Goal: Use online tool/utility: Use online tool/utility

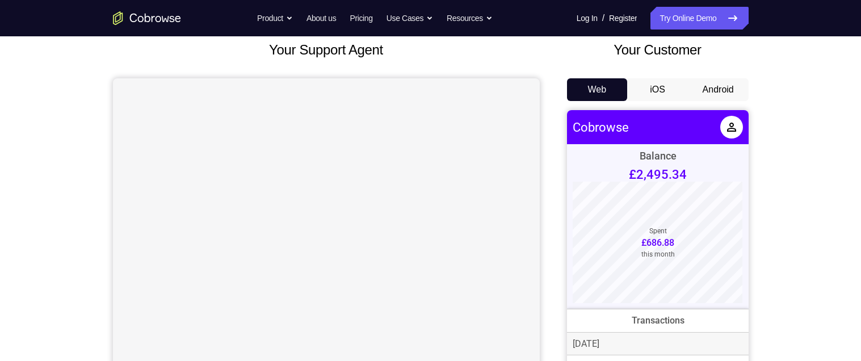
click at [731, 83] on button "Android" at bounding box center [718, 89] width 61 height 23
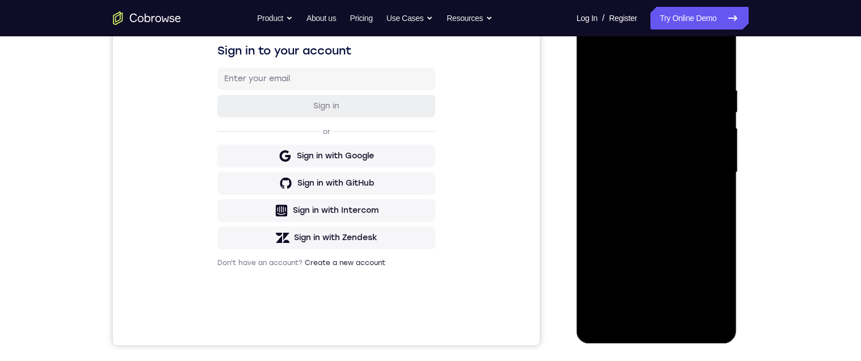
scroll to position [255, 0]
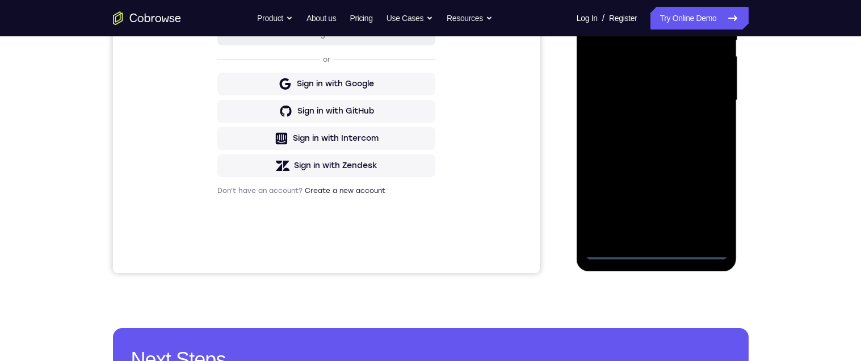
click at [658, 252] on div at bounding box center [656, 101] width 143 height 318
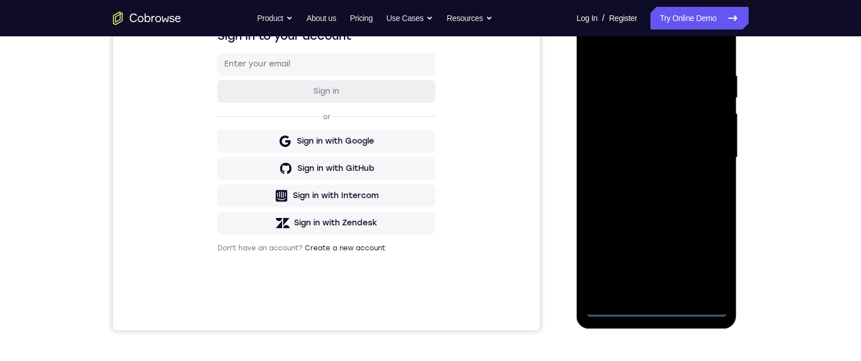
click at [710, 259] on div at bounding box center [656, 158] width 143 height 318
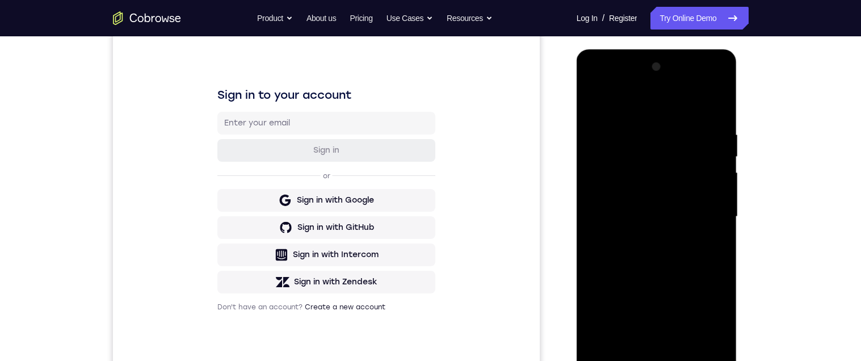
click at [674, 106] on div at bounding box center [656, 217] width 143 height 318
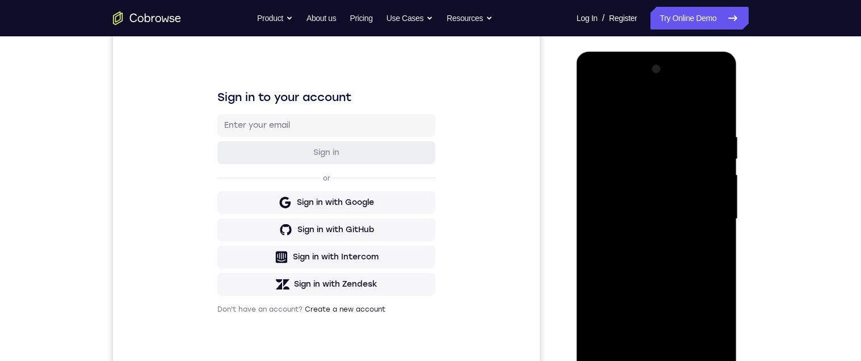
click at [703, 219] on div at bounding box center [656, 219] width 143 height 318
click at [650, 246] on div at bounding box center [656, 219] width 143 height 318
click at [696, 207] on div at bounding box center [656, 219] width 143 height 318
click at [657, 192] on div at bounding box center [656, 219] width 143 height 318
click at [705, 223] on div at bounding box center [656, 219] width 143 height 318
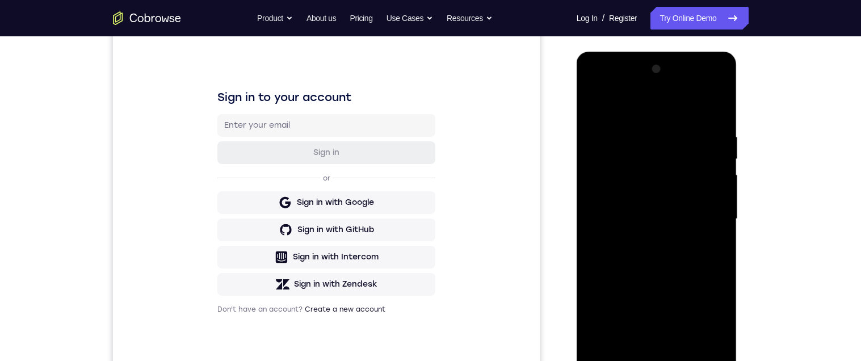
click at [706, 260] on div at bounding box center [656, 219] width 143 height 318
click at [688, 250] on div at bounding box center [656, 219] width 143 height 318
click at [711, 128] on div at bounding box center [656, 219] width 143 height 318
click at [693, 258] on div at bounding box center [656, 219] width 143 height 318
click at [709, 107] on div at bounding box center [656, 219] width 143 height 318
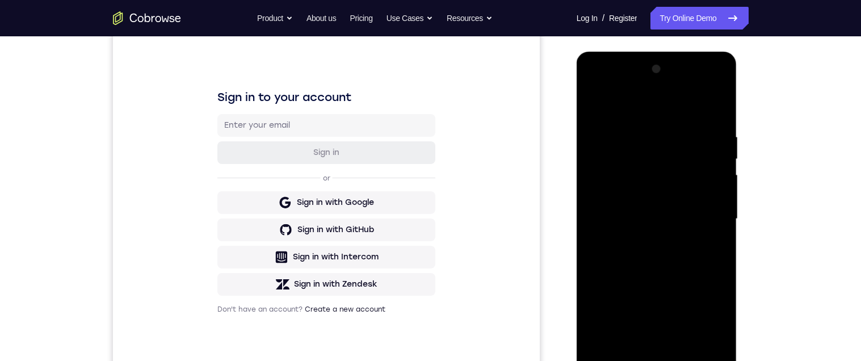
click at [597, 85] on div at bounding box center [656, 219] width 143 height 318
click at [606, 183] on div at bounding box center [656, 219] width 143 height 318
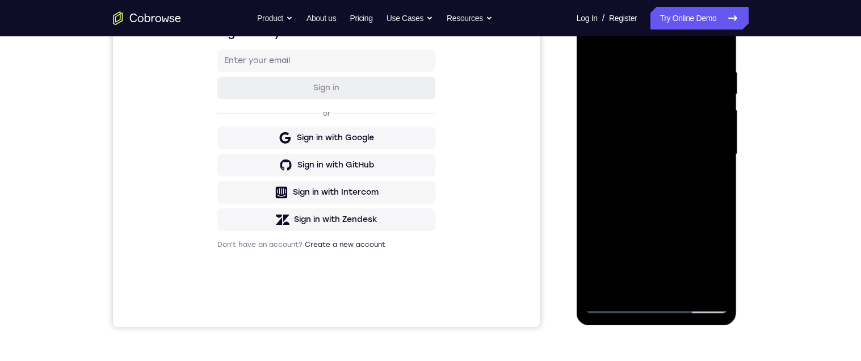
click at [699, 175] on div at bounding box center [656, 154] width 143 height 318
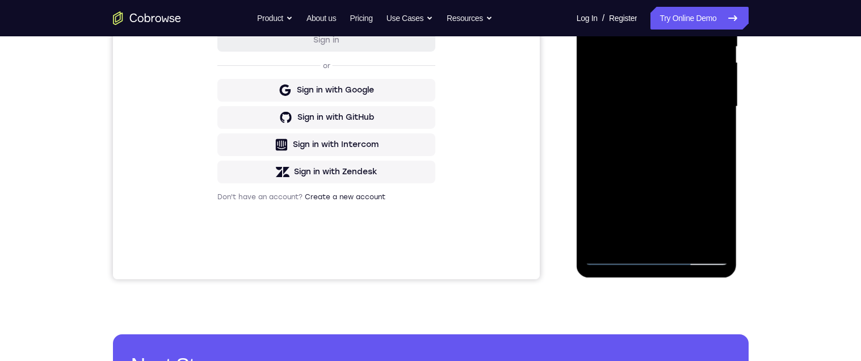
click at [687, 241] on div at bounding box center [656, 107] width 143 height 318
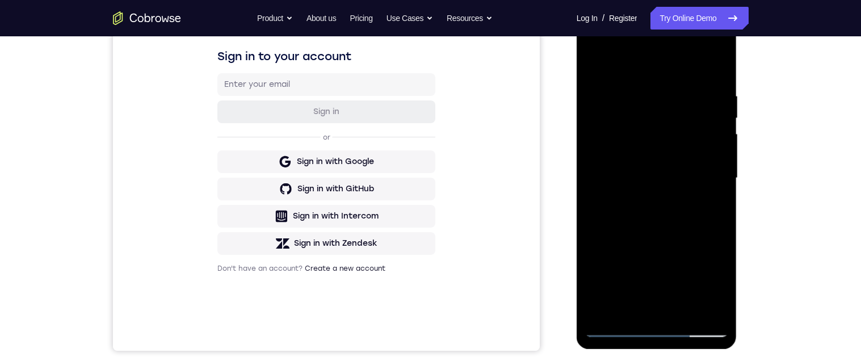
click at [686, 236] on div at bounding box center [656, 178] width 143 height 318
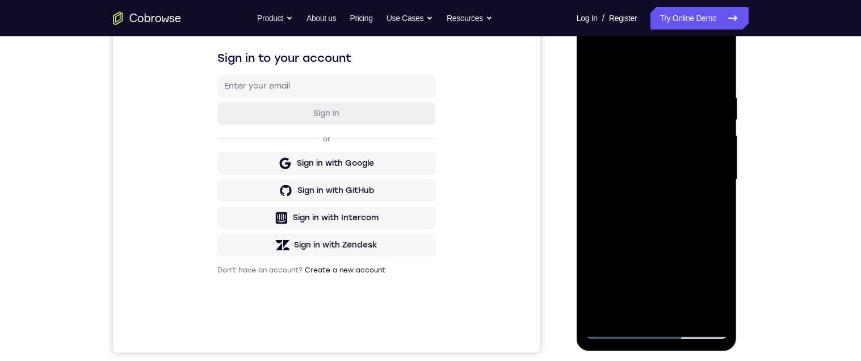
click at [683, 163] on div at bounding box center [656, 180] width 143 height 318
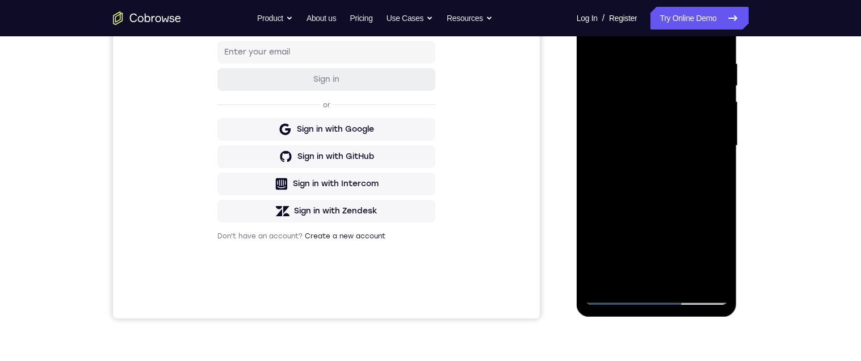
scroll to position [210, 0]
click at [623, 202] on div at bounding box center [656, 145] width 143 height 318
click at [653, 204] on div at bounding box center [656, 145] width 143 height 318
click at [711, 179] on div at bounding box center [656, 145] width 143 height 318
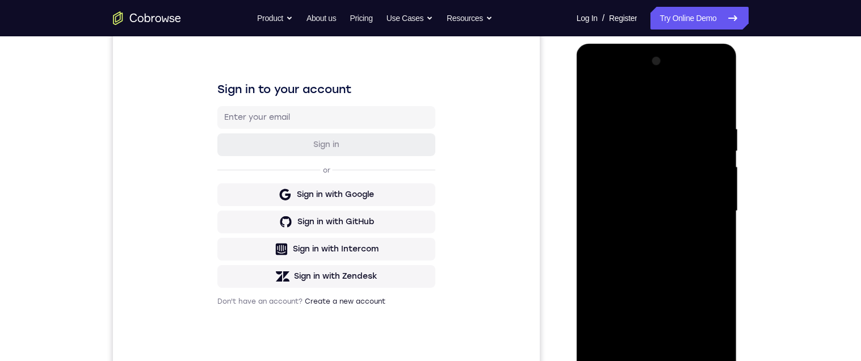
click at [664, 169] on div at bounding box center [656, 211] width 143 height 318
click at [710, 271] on div at bounding box center [656, 212] width 143 height 318
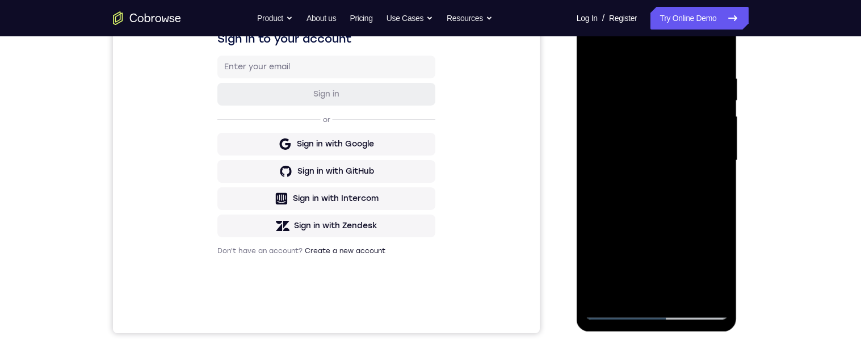
click at [663, 200] on div at bounding box center [656, 161] width 143 height 318
click at [708, 208] on div at bounding box center [656, 161] width 143 height 318
click at [711, 187] on div at bounding box center [656, 161] width 143 height 318
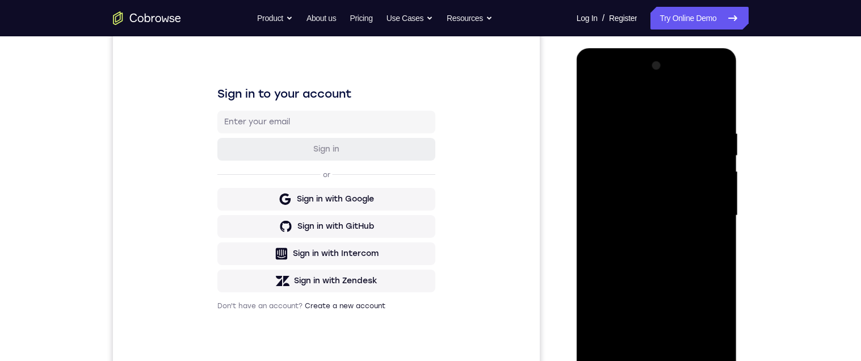
click at [600, 102] on div at bounding box center [656, 216] width 143 height 318
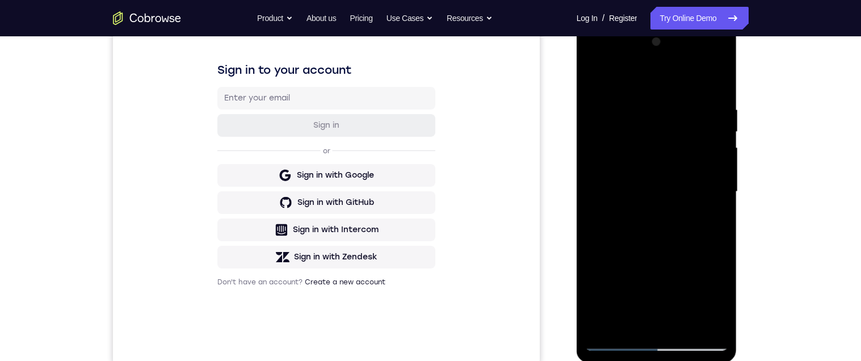
click at [687, 201] on div at bounding box center [656, 192] width 143 height 318
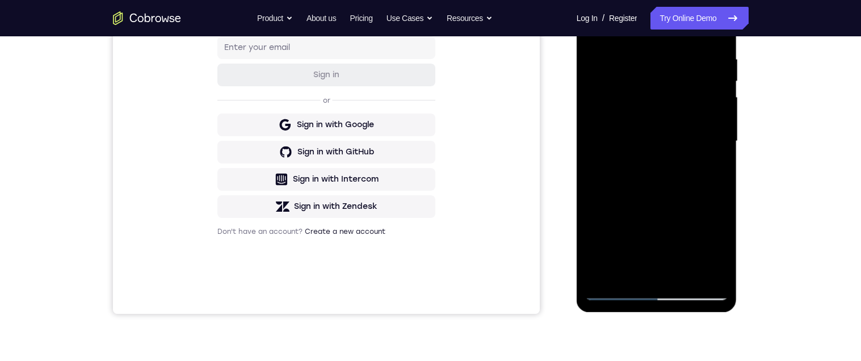
scroll to position [215, 0]
click at [635, 273] on div at bounding box center [656, 140] width 143 height 318
click at [717, 246] on div at bounding box center [656, 140] width 143 height 318
click at [719, 246] on div at bounding box center [656, 140] width 143 height 318
click at [721, 164] on div at bounding box center [656, 140] width 143 height 318
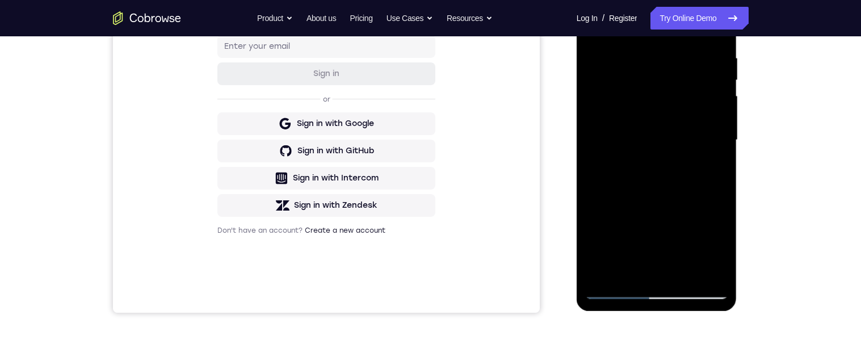
scroll to position [130, 0]
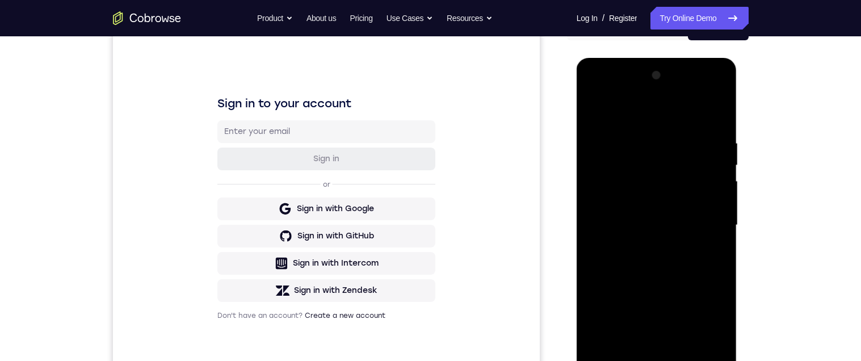
click at [599, 108] on div at bounding box center [656, 225] width 143 height 318
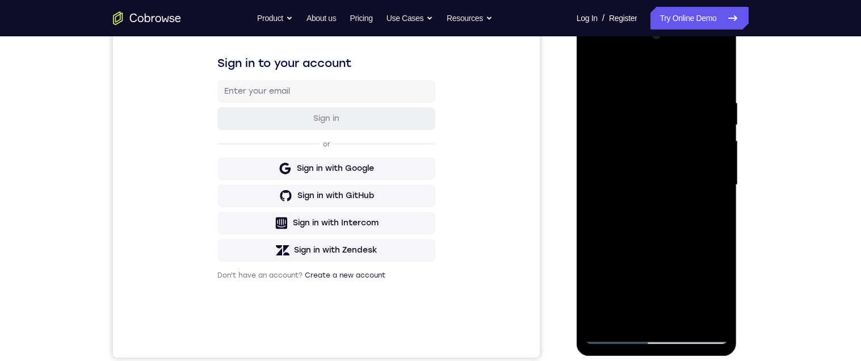
scroll to position [193, 0]
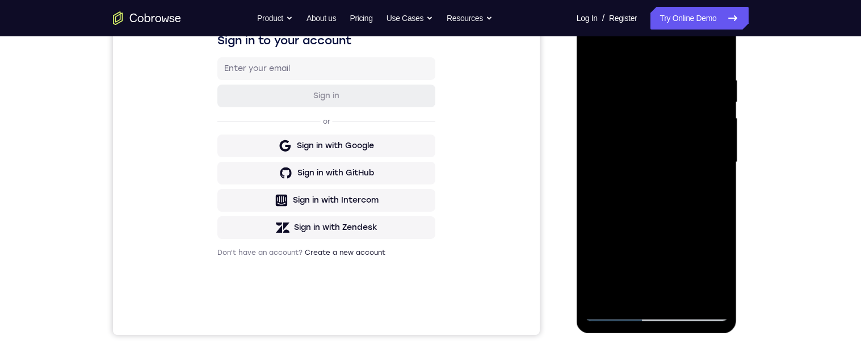
click at [597, 52] on div at bounding box center [656, 162] width 143 height 318
click at [644, 66] on div at bounding box center [656, 162] width 143 height 318
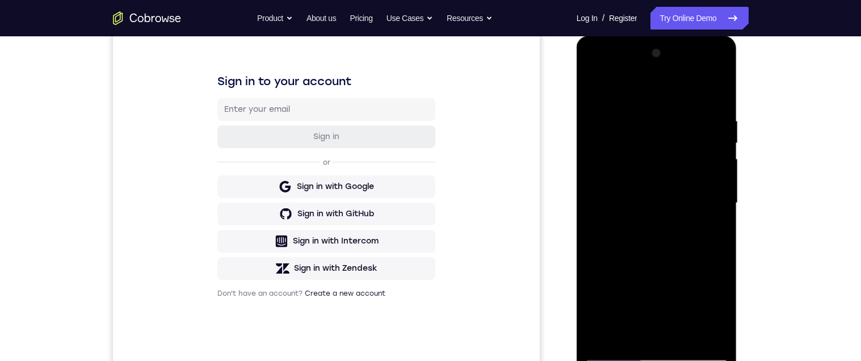
scroll to position [182, 0]
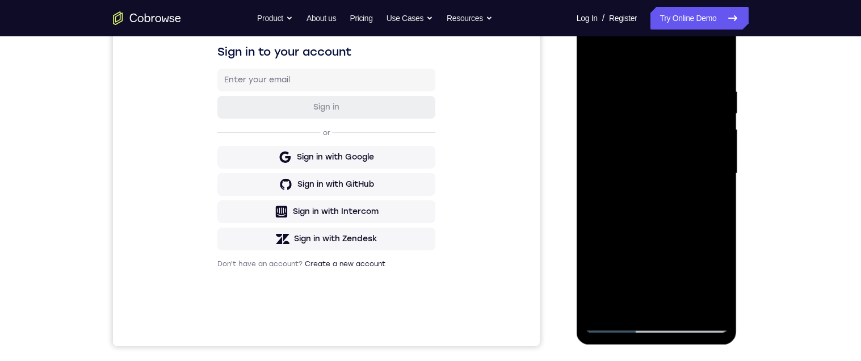
click at [715, 208] on div at bounding box center [656, 174] width 143 height 318
click at [710, 217] on div at bounding box center [656, 174] width 143 height 318
click at [711, 212] on div at bounding box center [656, 174] width 143 height 318
click at [719, 166] on div at bounding box center [656, 174] width 143 height 318
click at [713, 171] on div at bounding box center [656, 174] width 143 height 318
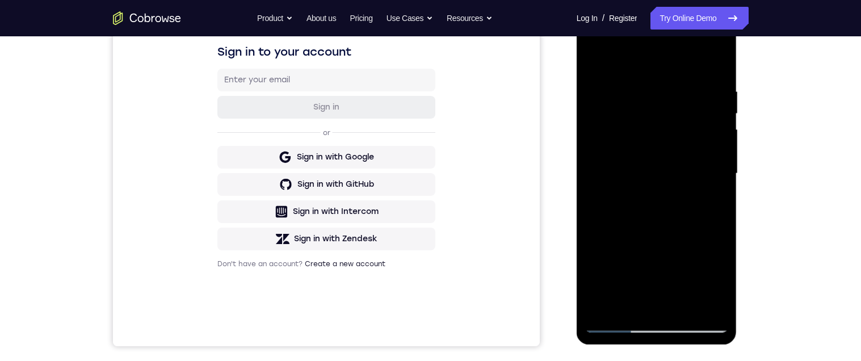
click at [720, 158] on div at bounding box center [656, 174] width 143 height 318
click at [711, 172] on div at bounding box center [656, 174] width 143 height 318
click at [711, 174] on div at bounding box center [656, 174] width 143 height 318
click at [713, 170] on div at bounding box center [656, 174] width 143 height 318
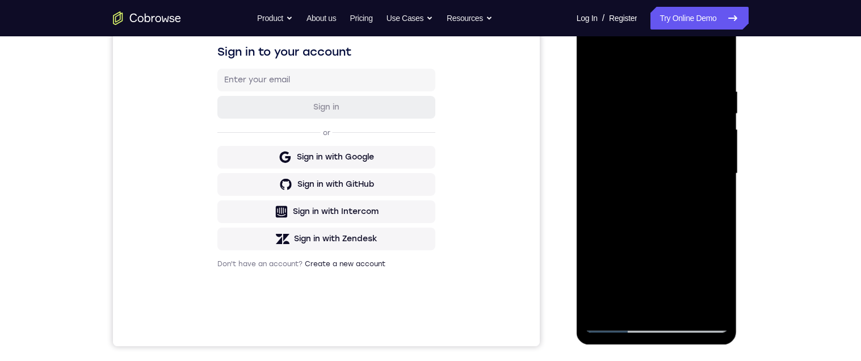
click at [722, 160] on div at bounding box center [656, 174] width 143 height 318
click at [717, 164] on div at bounding box center [656, 174] width 143 height 318
click at [719, 162] on div at bounding box center [656, 174] width 143 height 318
click at [717, 164] on div at bounding box center [656, 174] width 143 height 318
click at [715, 166] on div at bounding box center [656, 174] width 143 height 318
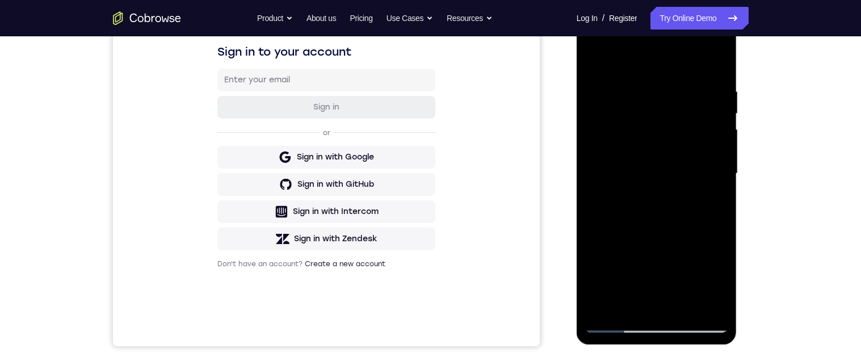
click at [713, 169] on div at bounding box center [656, 174] width 143 height 318
click at [715, 167] on div at bounding box center [656, 174] width 143 height 318
click at [715, 169] on div at bounding box center [656, 174] width 143 height 318
click at [712, 170] on div at bounding box center [656, 174] width 143 height 318
click at [711, 170] on div at bounding box center [656, 174] width 143 height 318
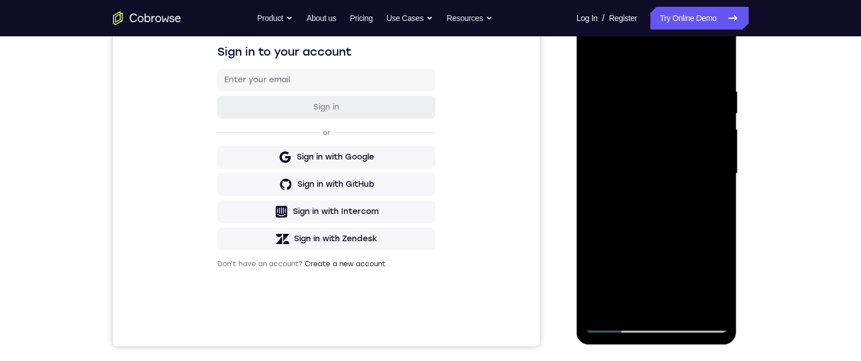
click at [713, 169] on div at bounding box center [656, 174] width 143 height 318
click at [712, 169] on div at bounding box center [656, 174] width 143 height 318
click at [714, 169] on div at bounding box center [656, 174] width 143 height 318
click at [712, 170] on div at bounding box center [656, 174] width 143 height 318
click at [712, 169] on div at bounding box center [656, 174] width 143 height 318
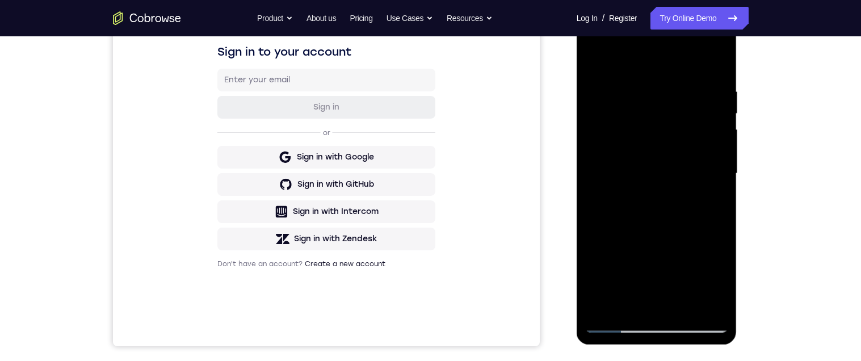
click at [711, 169] on div at bounding box center [656, 174] width 143 height 318
click at [711, 170] on div at bounding box center [656, 174] width 143 height 318
click at [714, 168] on div at bounding box center [656, 174] width 143 height 318
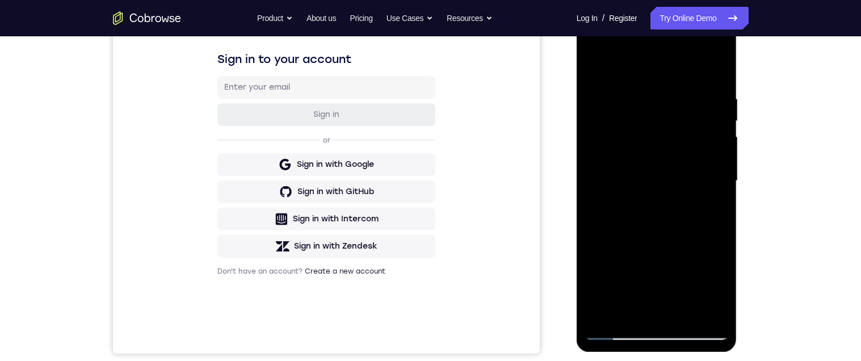
scroll to position [169, 0]
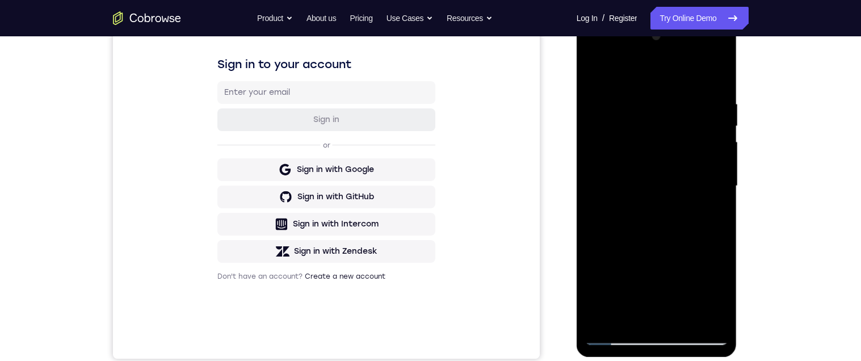
click at [712, 184] on div at bounding box center [656, 186] width 143 height 318
click at [599, 187] on div at bounding box center [656, 186] width 143 height 318
click at [697, 201] on div at bounding box center [656, 186] width 143 height 318
click at [705, 191] on div at bounding box center [656, 186] width 143 height 318
click at [711, 132] on div at bounding box center [656, 186] width 143 height 318
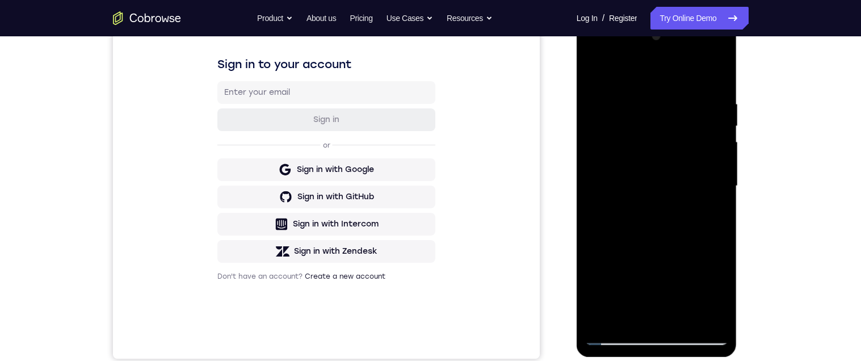
click at [715, 139] on div at bounding box center [656, 186] width 143 height 318
click at [717, 140] on div at bounding box center [656, 186] width 143 height 318
click at [713, 142] on div at bounding box center [656, 186] width 143 height 318
click at [715, 140] on div at bounding box center [656, 186] width 143 height 318
click at [711, 139] on div at bounding box center [656, 186] width 143 height 318
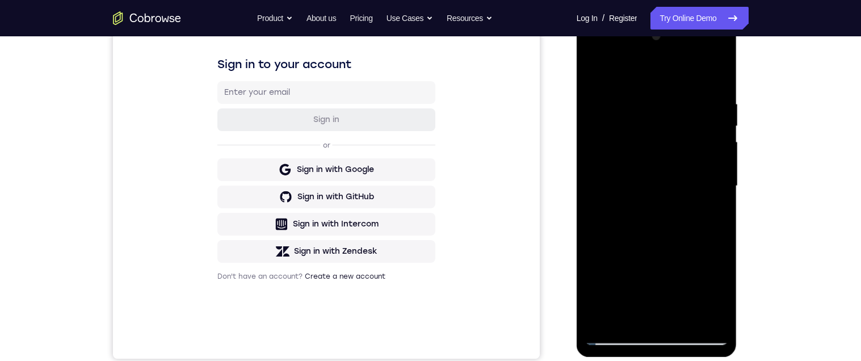
click at [716, 136] on div at bounding box center [656, 186] width 143 height 318
click at [710, 279] on div at bounding box center [656, 186] width 143 height 318
click at [711, 280] on div at bounding box center [656, 186] width 143 height 318
click at [710, 283] on div at bounding box center [656, 186] width 143 height 318
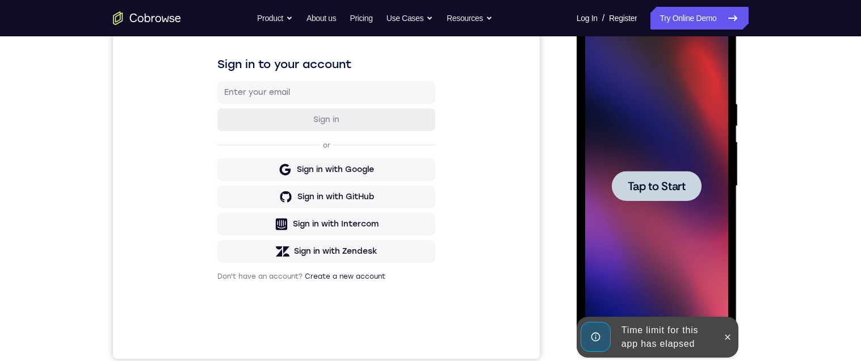
scroll to position [247, 0]
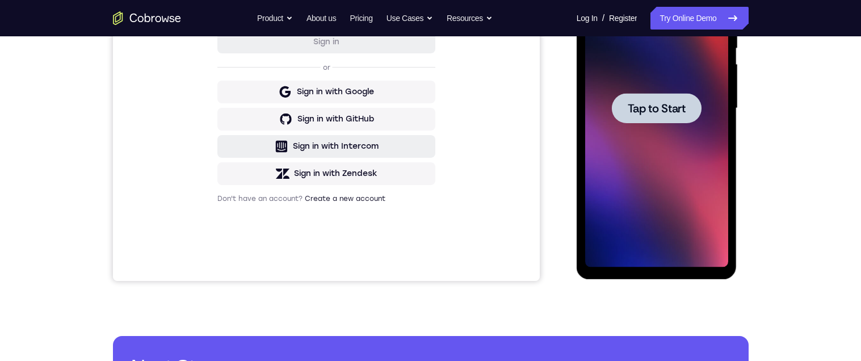
drag, startPoint x: 389, startPoint y: 156, endPoint x: 137, endPoint y: 110, distance: 256.8
click at [391, 157] on button "Sign in with Intercom" at bounding box center [326, 146] width 218 height 23
click at [673, 103] on span "Tap to Start" at bounding box center [657, 108] width 58 height 11
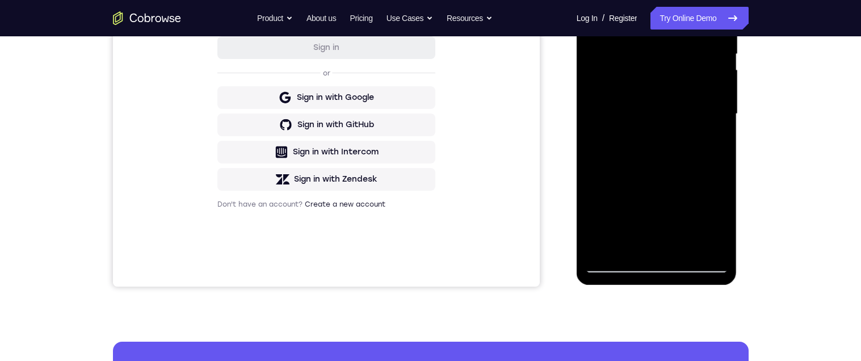
scroll to position [270, 0]
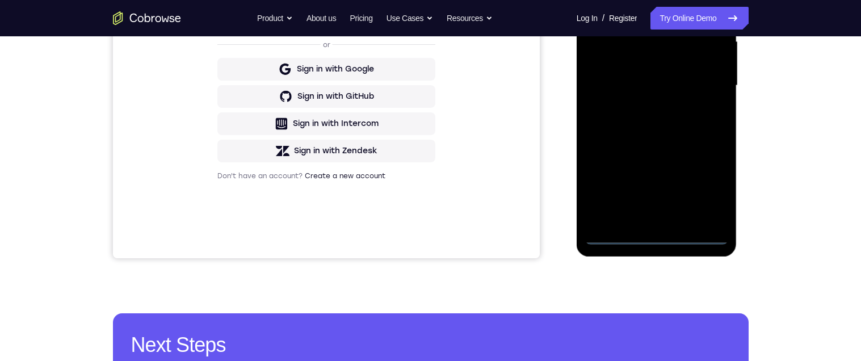
click at [653, 238] on div at bounding box center [656, 86] width 143 height 318
click at [710, 188] on div at bounding box center [656, 86] width 143 height 318
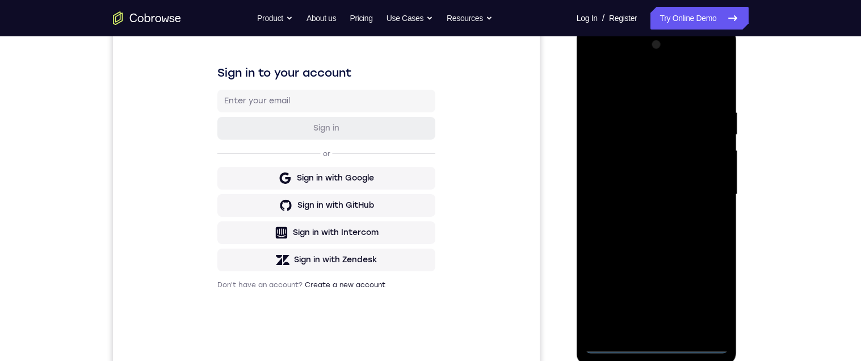
scroll to position [151, 0]
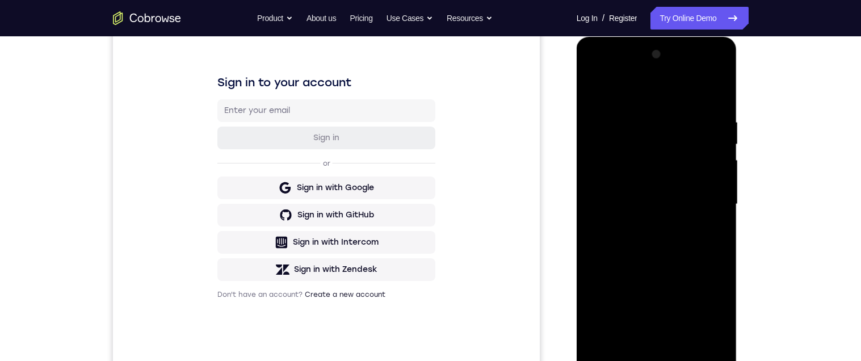
click at [665, 99] on div at bounding box center [656, 204] width 143 height 318
click at [708, 200] on div at bounding box center [656, 204] width 143 height 318
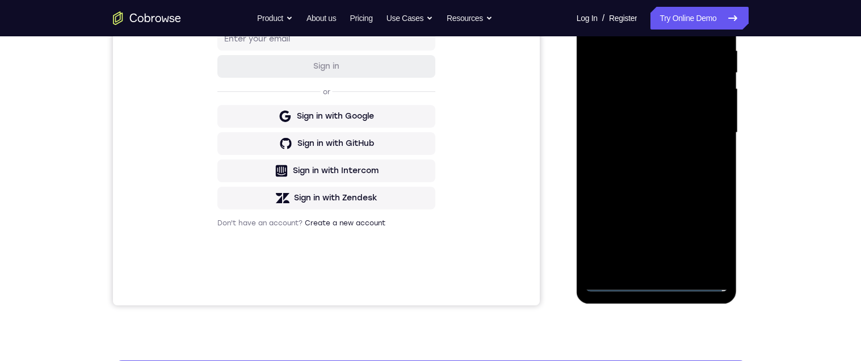
click at [648, 264] on div at bounding box center [656, 133] width 143 height 318
click at [689, 114] on div at bounding box center [656, 133] width 143 height 318
click at [678, 103] on div at bounding box center [656, 133] width 143 height 318
click at [698, 135] on div at bounding box center [656, 133] width 143 height 318
click at [699, 168] on div at bounding box center [656, 133] width 143 height 318
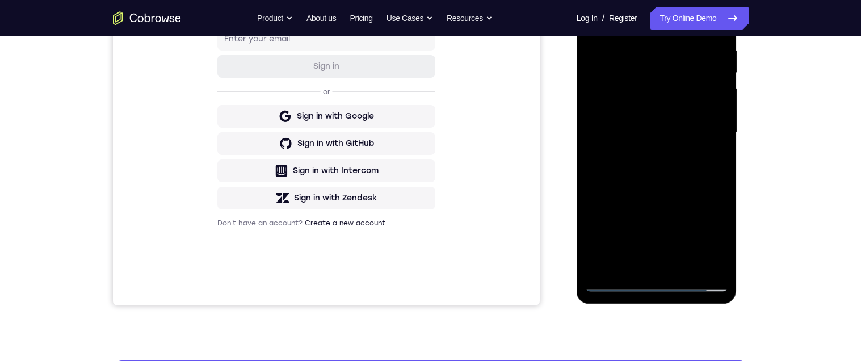
click at [695, 173] on div at bounding box center [656, 133] width 143 height 318
click at [673, 173] on div at bounding box center [656, 133] width 143 height 318
click at [658, 161] on div at bounding box center [656, 133] width 143 height 318
click at [720, 181] on div at bounding box center [656, 133] width 143 height 318
click at [722, 183] on div at bounding box center [656, 133] width 143 height 318
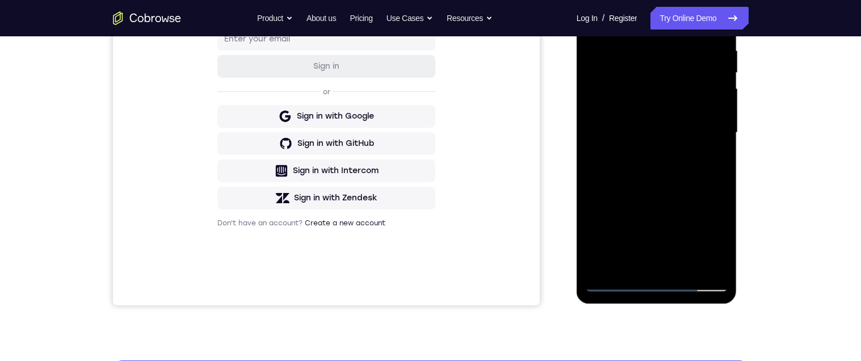
click at [724, 254] on div at bounding box center [656, 133] width 143 height 318
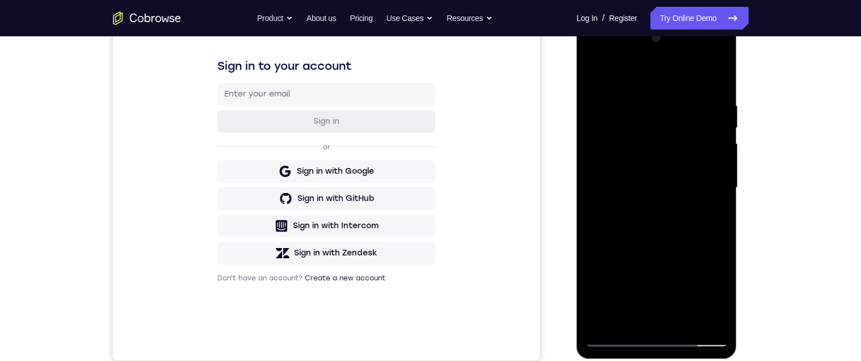
scroll to position [211, 0]
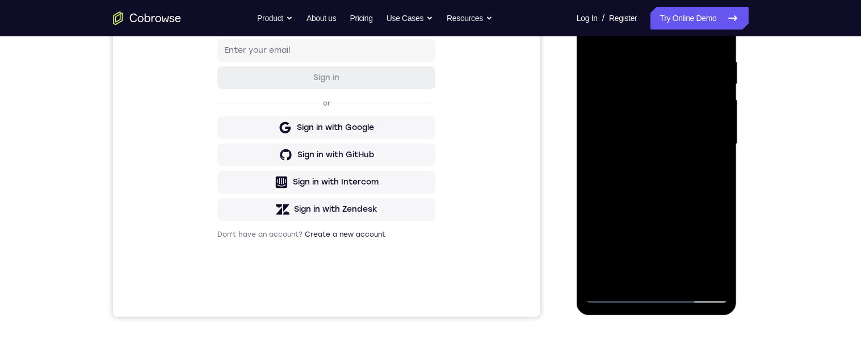
click at [725, 263] on div at bounding box center [656, 144] width 143 height 318
click at [683, 275] on div at bounding box center [656, 143] width 143 height 318
click at [685, 279] on div at bounding box center [656, 143] width 143 height 318
click at [691, 204] on div at bounding box center [656, 143] width 143 height 318
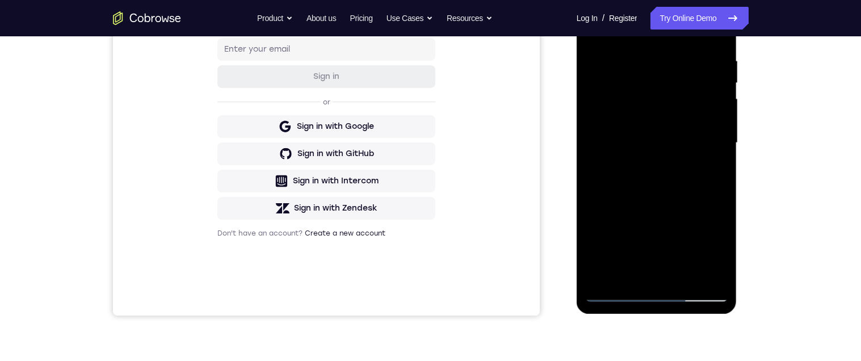
click at [674, 131] on div at bounding box center [656, 143] width 143 height 318
click at [638, 269] on div at bounding box center [656, 143] width 143 height 318
click at [671, 138] on div at bounding box center [656, 143] width 143 height 318
click at [695, 236] on div at bounding box center [656, 143] width 143 height 318
click at [635, 275] on div at bounding box center [656, 143] width 143 height 318
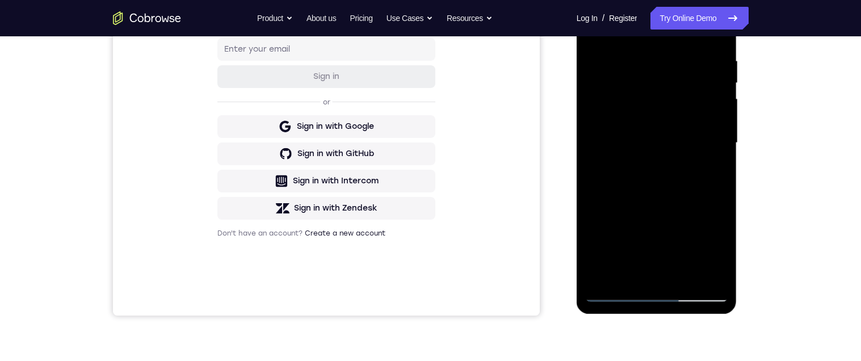
click at [690, 206] on div at bounding box center [656, 143] width 143 height 318
click at [689, 206] on div at bounding box center [656, 143] width 143 height 318
click at [717, 164] on div at bounding box center [656, 143] width 143 height 318
click at [659, 94] on div at bounding box center [656, 143] width 143 height 318
click at [683, 194] on div at bounding box center [656, 143] width 143 height 318
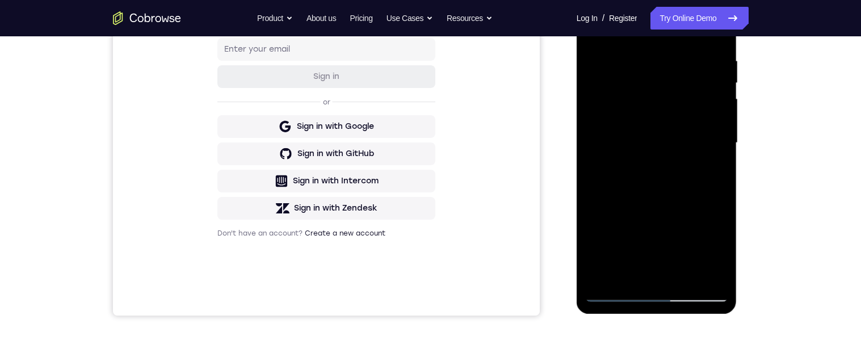
click at [632, 275] on div at bounding box center [656, 143] width 143 height 318
click at [707, 230] on div at bounding box center [656, 143] width 143 height 318
click at [723, 275] on div at bounding box center [656, 143] width 143 height 318
click at [689, 236] on div at bounding box center [656, 143] width 143 height 318
click at [689, 234] on div at bounding box center [656, 143] width 143 height 318
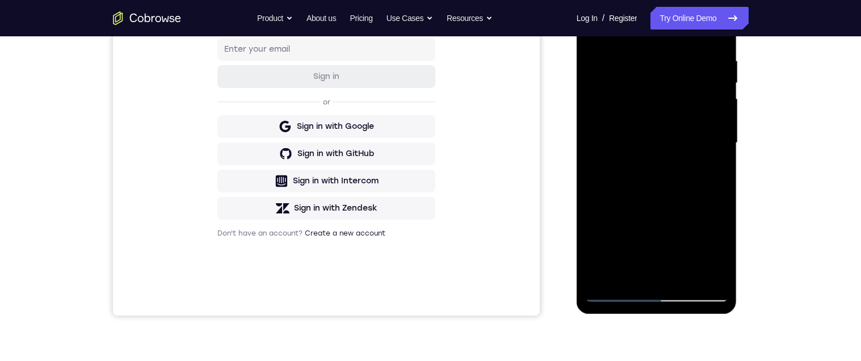
click at [663, 234] on div at bounding box center [656, 143] width 143 height 318
click at [660, 234] on div at bounding box center [656, 143] width 143 height 318
click at [711, 163] on div at bounding box center [656, 143] width 143 height 318
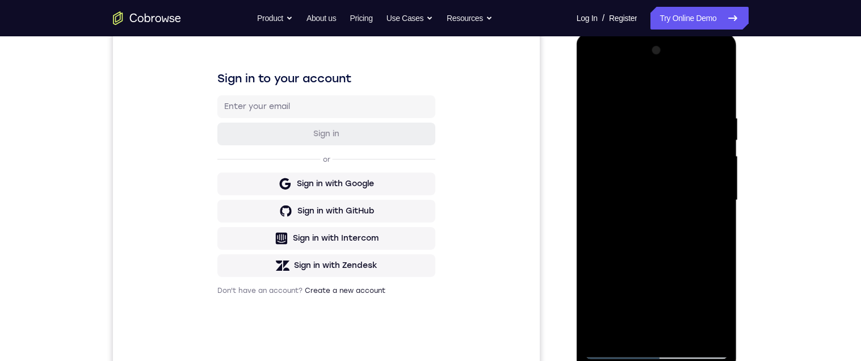
click at [591, 88] on div at bounding box center [656, 200] width 143 height 318
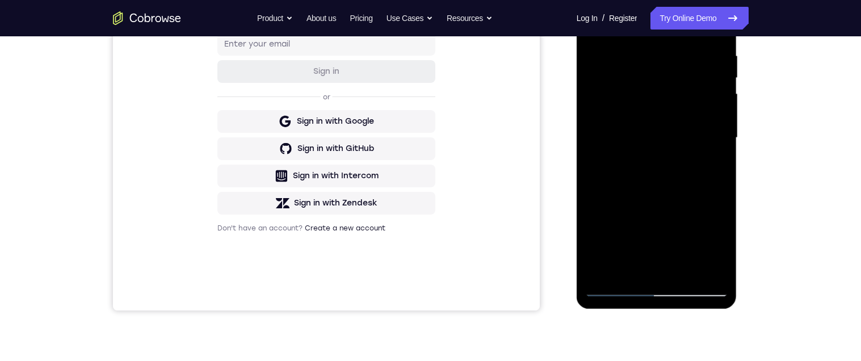
scroll to position [220, 0]
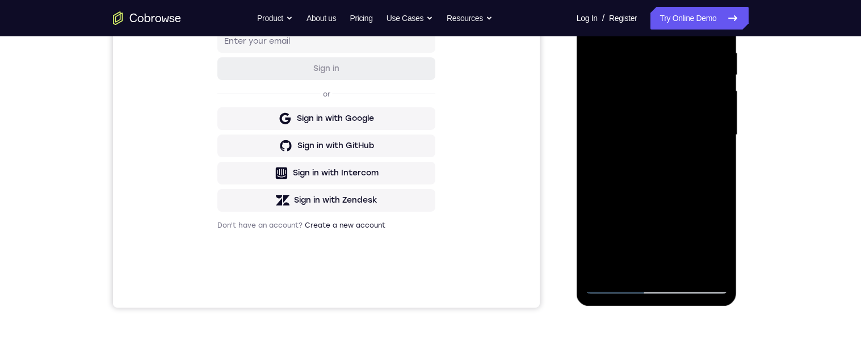
click at [668, 192] on div at bounding box center [656, 135] width 143 height 318
click at [643, 261] on div at bounding box center [656, 135] width 143 height 318
click at [714, 162] on div at bounding box center [656, 135] width 143 height 318
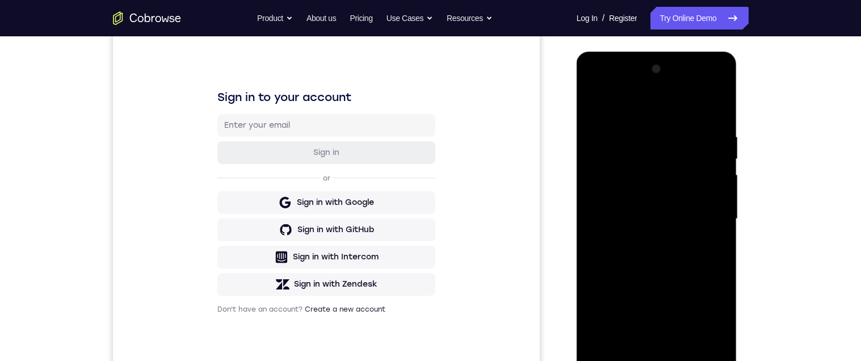
click at [596, 107] on div at bounding box center [656, 219] width 143 height 318
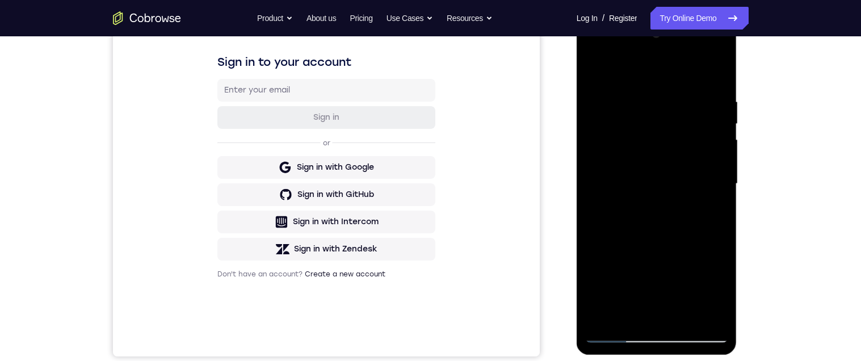
click at [656, 202] on div at bounding box center [656, 184] width 143 height 318
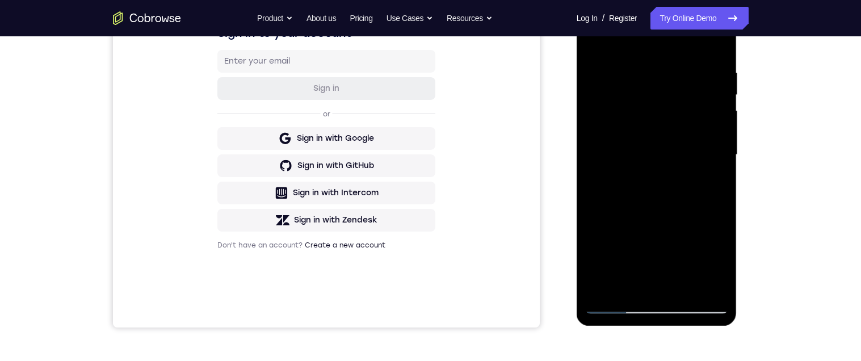
scroll to position [202, 0]
click at [717, 181] on div at bounding box center [656, 154] width 143 height 318
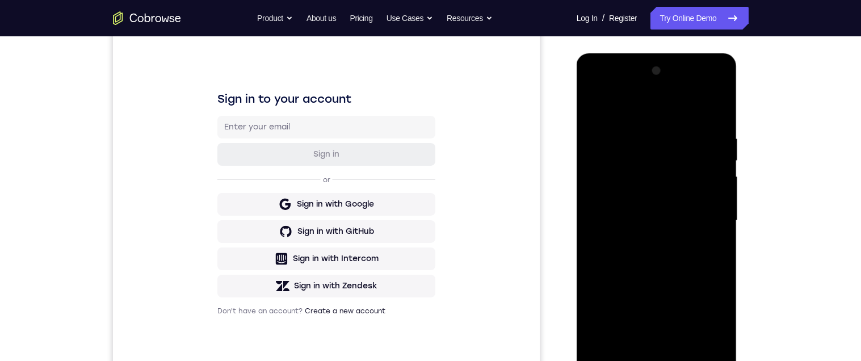
click at [599, 106] on div at bounding box center [656, 221] width 143 height 318
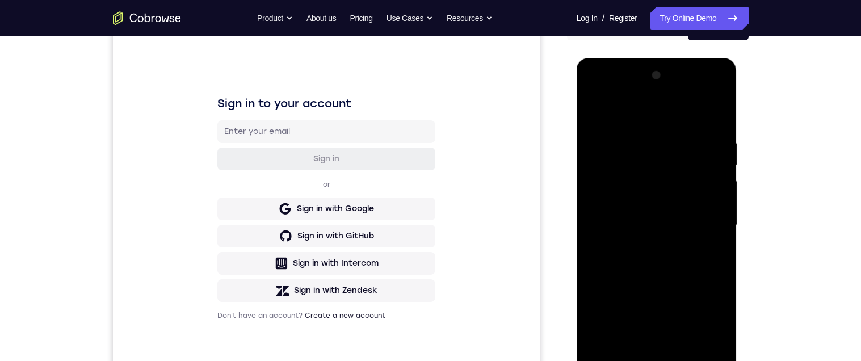
scroll to position [184, 0]
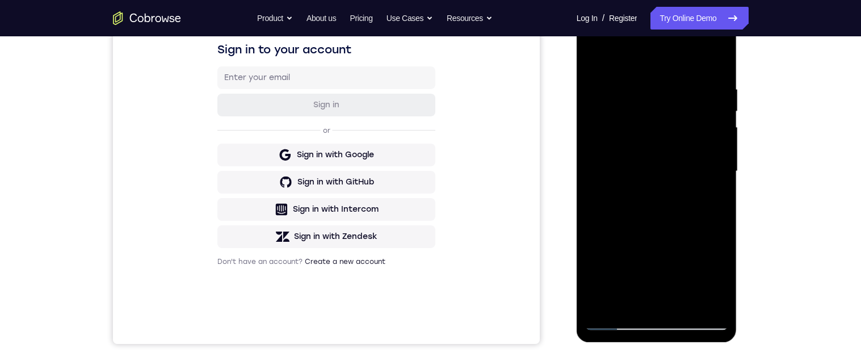
click at [672, 204] on div at bounding box center [656, 171] width 143 height 318
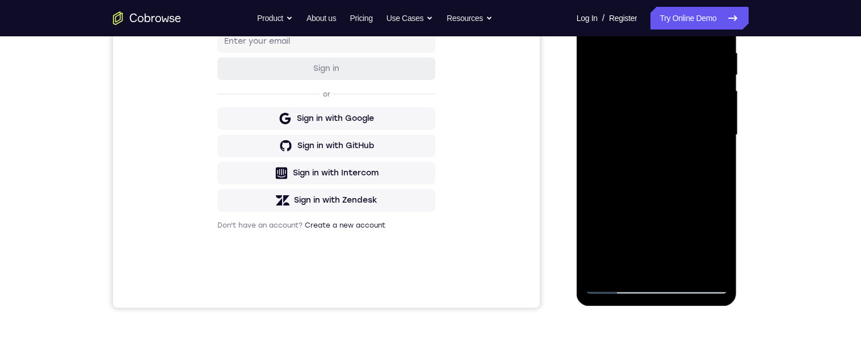
scroll to position [221, 0]
click at [654, 242] on div at bounding box center [656, 135] width 143 height 318
click at [691, 243] on div at bounding box center [656, 135] width 143 height 318
click at [633, 263] on div at bounding box center [656, 135] width 143 height 318
click at [690, 224] on div at bounding box center [656, 135] width 143 height 318
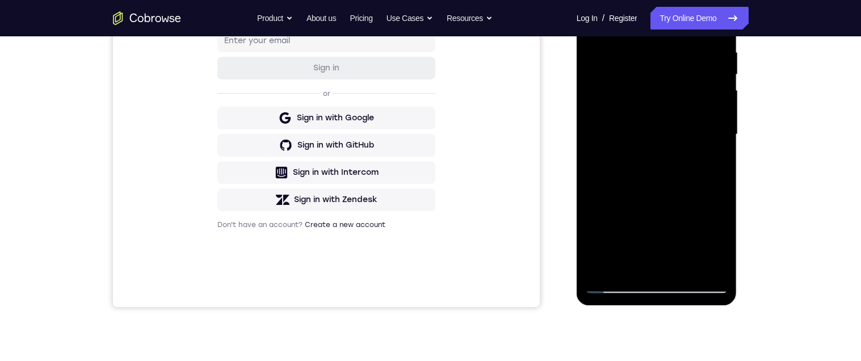
click at [690, 220] on div at bounding box center [656, 135] width 143 height 318
click at [711, 156] on div at bounding box center [656, 135] width 143 height 318
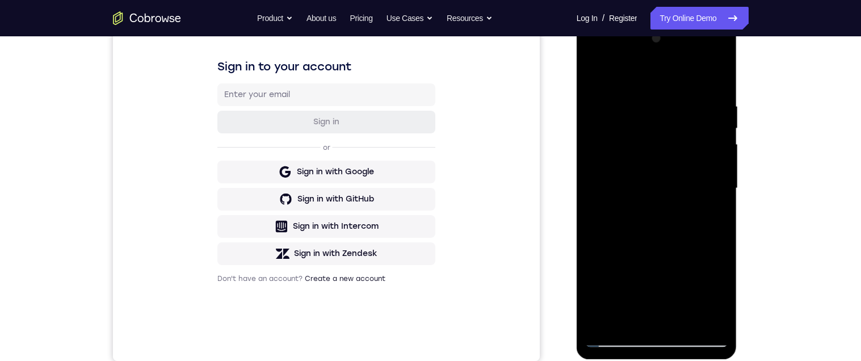
click at [595, 79] on div at bounding box center [656, 189] width 143 height 318
click at [650, 122] on div at bounding box center [656, 189] width 143 height 318
click at [645, 131] on div at bounding box center [656, 189] width 143 height 318
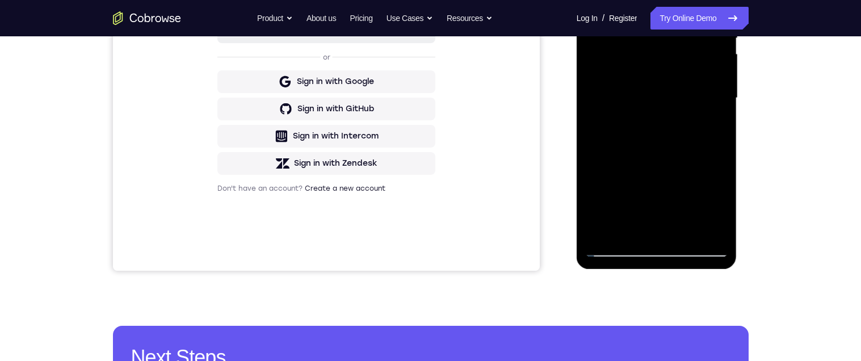
scroll to position [262, 0]
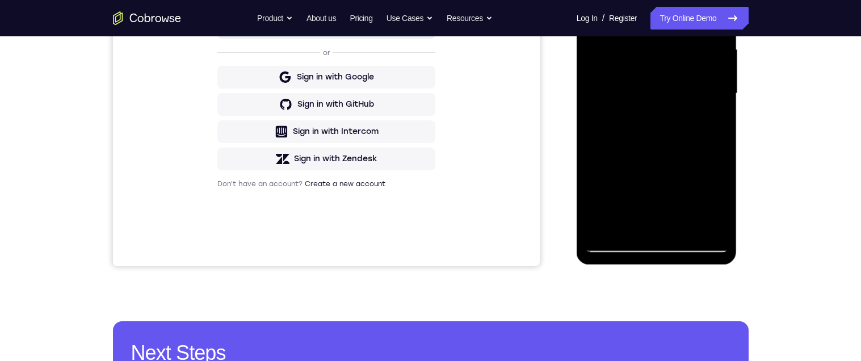
click at [622, 246] on div at bounding box center [656, 94] width 143 height 318
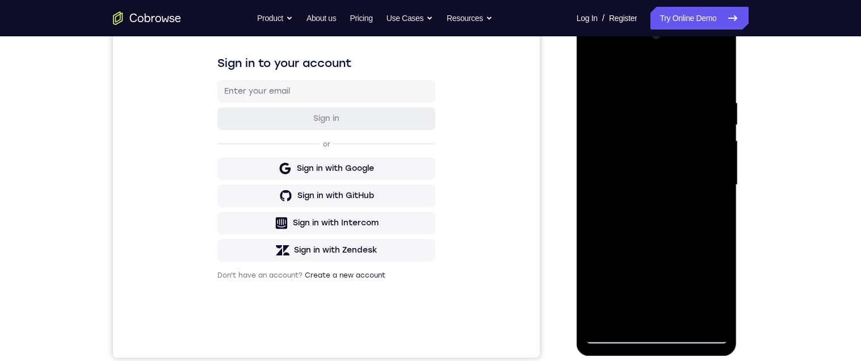
click at [600, 68] on div at bounding box center [656, 185] width 143 height 318
click at [601, 70] on div at bounding box center [656, 185] width 143 height 318
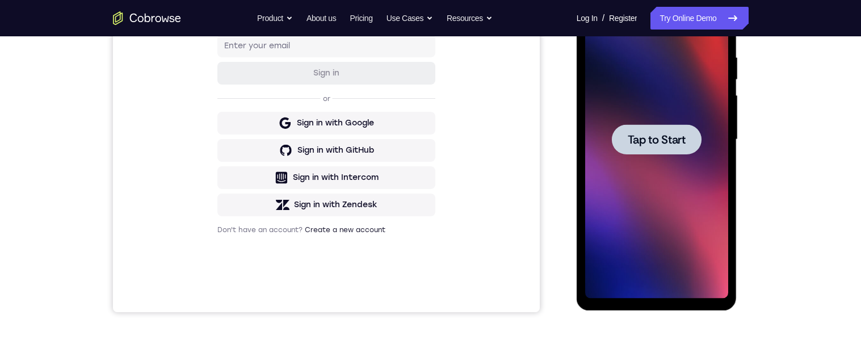
click at [654, 137] on span "Tap to Start" at bounding box center [657, 139] width 58 height 11
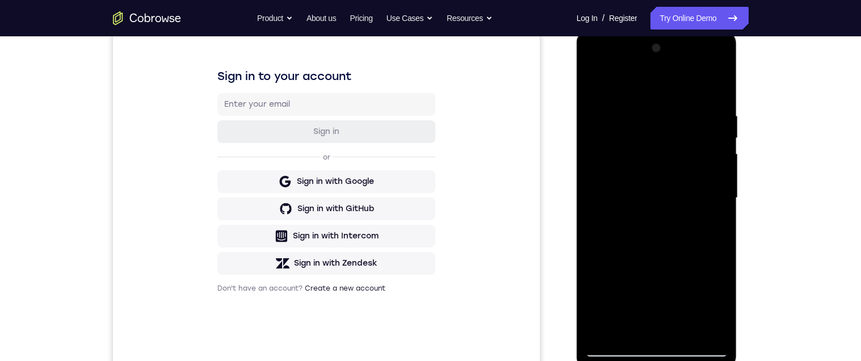
scroll to position [229, 0]
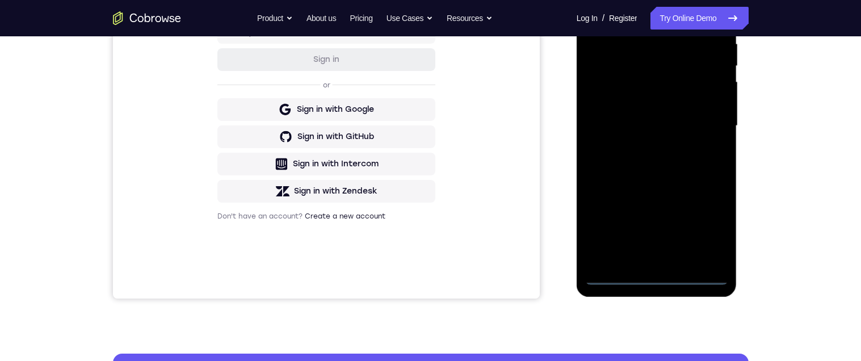
click at [660, 275] on div at bounding box center [656, 126] width 143 height 318
click at [709, 227] on div at bounding box center [656, 126] width 143 height 318
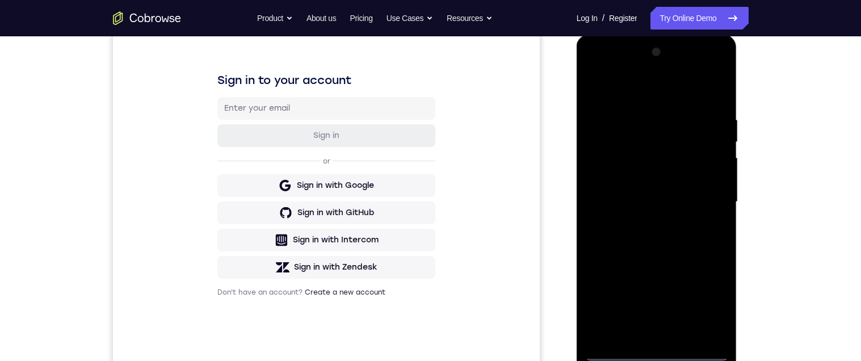
click at [673, 93] on div at bounding box center [656, 202] width 143 height 318
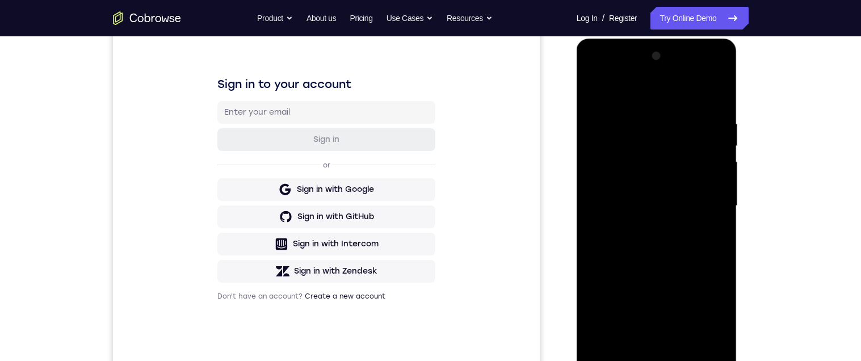
click at [704, 200] on div at bounding box center [656, 206] width 143 height 318
click at [644, 338] on div at bounding box center [656, 206] width 143 height 318
click at [661, 191] on div at bounding box center [656, 206] width 143 height 318
click at [671, 188] on div at bounding box center [656, 206] width 143 height 318
click at [664, 206] on div at bounding box center [656, 206] width 143 height 318
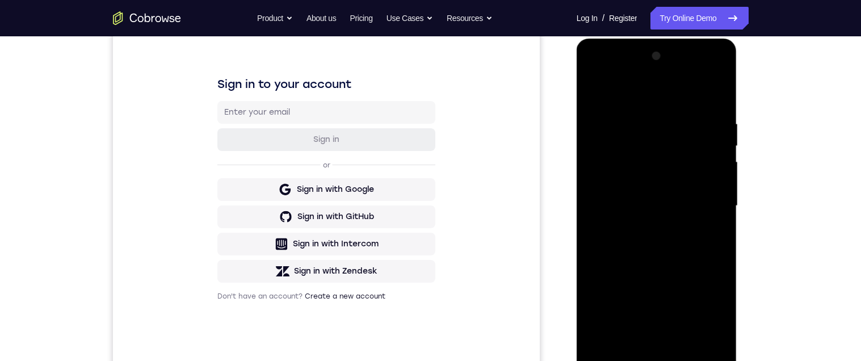
click at [656, 242] on div at bounding box center [656, 206] width 143 height 318
click at [704, 233] on div at bounding box center [656, 206] width 143 height 318
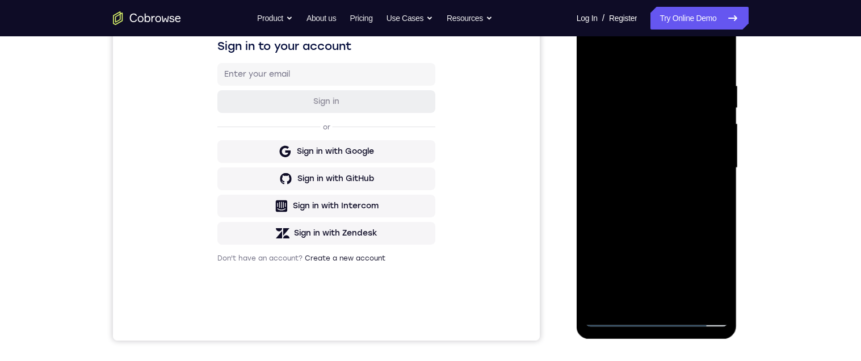
scroll to position [228, 0]
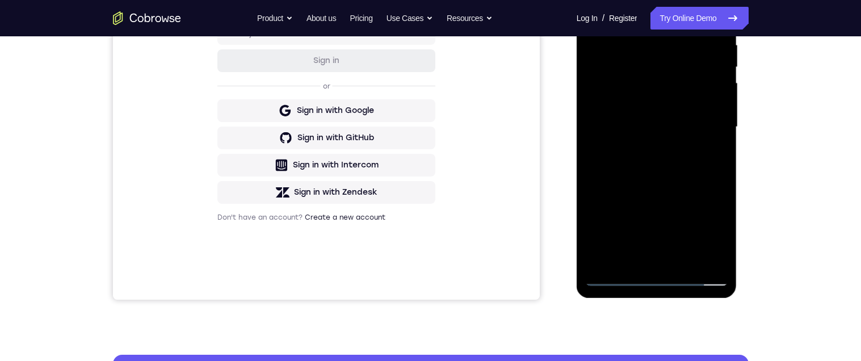
click at [721, 139] on div at bounding box center [656, 127] width 143 height 318
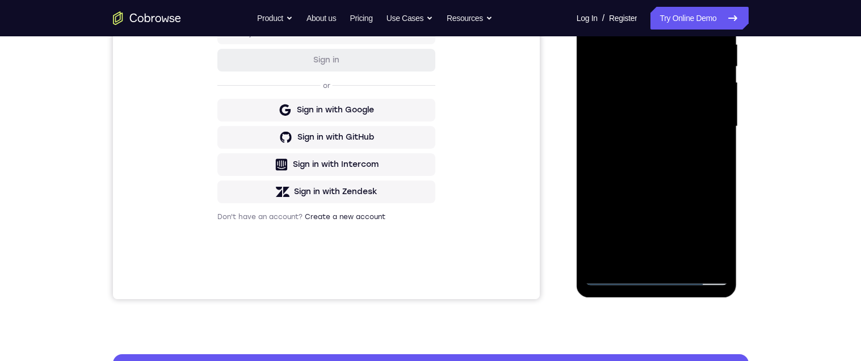
click at [720, 137] on div at bounding box center [656, 127] width 143 height 318
click at [722, 139] on div at bounding box center [656, 127] width 143 height 318
click at [719, 140] on div at bounding box center [656, 127] width 143 height 318
click at [721, 138] on div at bounding box center [656, 127] width 143 height 318
click at [687, 258] on div at bounding box center [656, 127] width 143 height 318
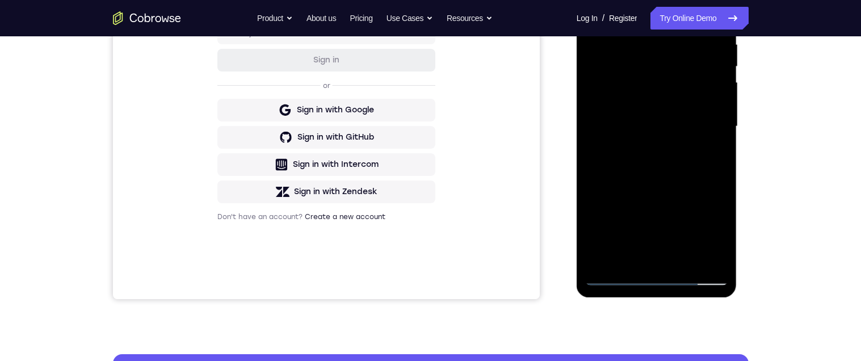
click at [682, 190] on div at bounding box center [656, 127] width 143 height 318
click at [665, 126] on div at bounding box center [656, 127] width 143 height 318
click at [717, 239] on div at bounding box center [656, 127] width 143 height 318
click at [715, 154] on div at bounding box center [656, 127] width 143 height 318
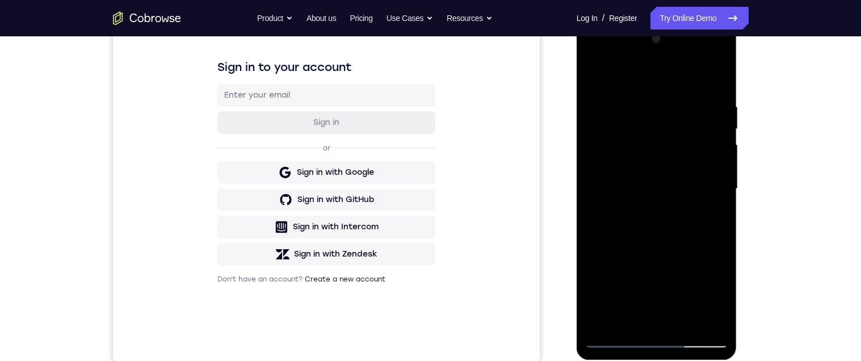
click at [595, 76] on div at bounding box center [656, 189] width 143 height 318
click at [672, 199] on div at bounding box center [656, 189] width 143 height 318
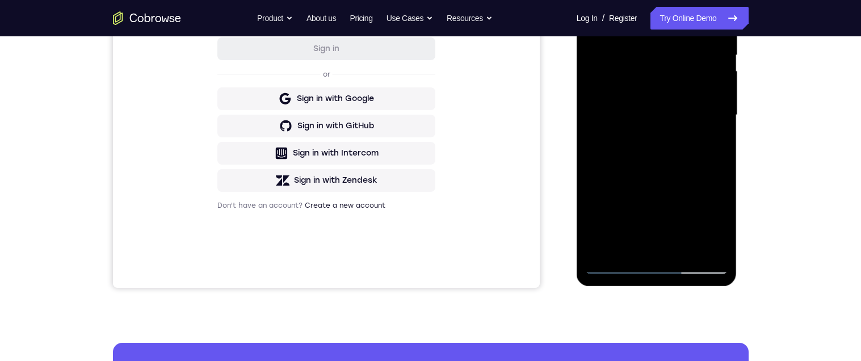
scroll to position [242, 0]
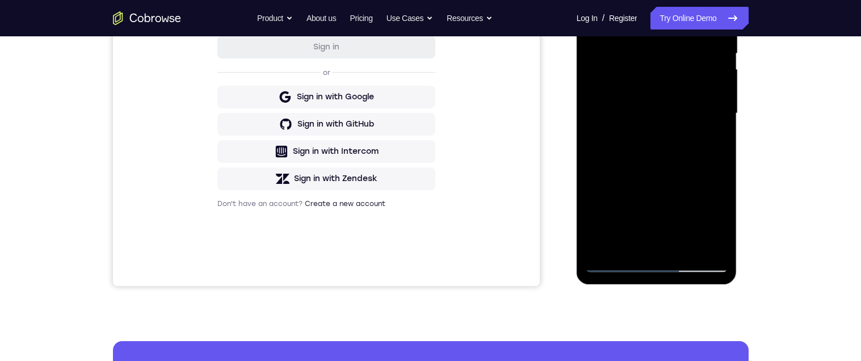
click at [710, 140] on div at bounding box center [656, 114] width 143 height 318
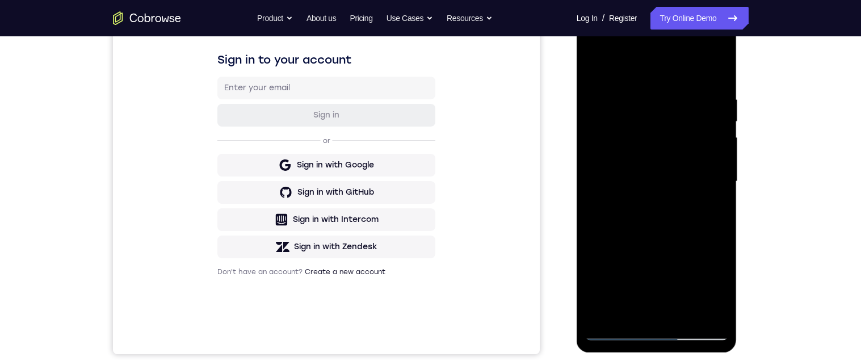
click at [595, 69] on div at bounding box center [656, 182] width 143 height 318
click at [602, 102] on div at bounding box center [656, 182] width 143 height 318
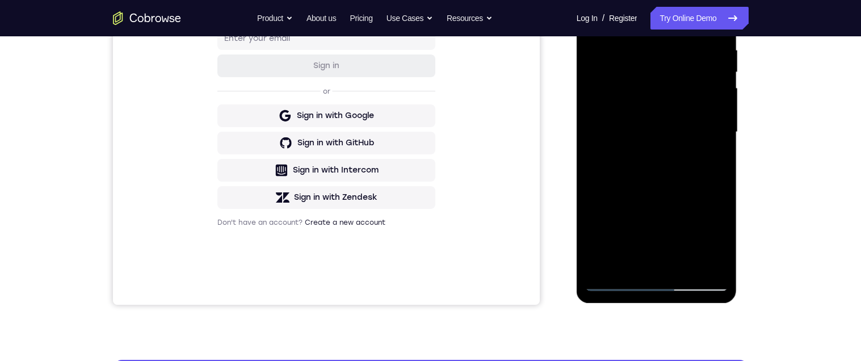
scroll to position [224, 0]
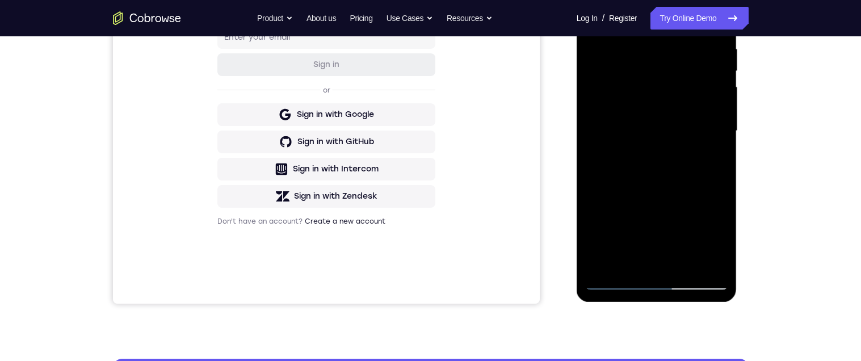
click at [655, 58] on div at bounding box center [656, 131] width 143 height 318
click at [630, 264] on div at bounding box center [656, 131] width 143 height 318
click at [638, 233] on div at bounding box center [656, 131] width 143 height 318
click at [638, 235] on div at bounding box center [656, 131] width 143 height 318
click at [640, 236] on div at bounding box center [656, 131] width 143 height 318
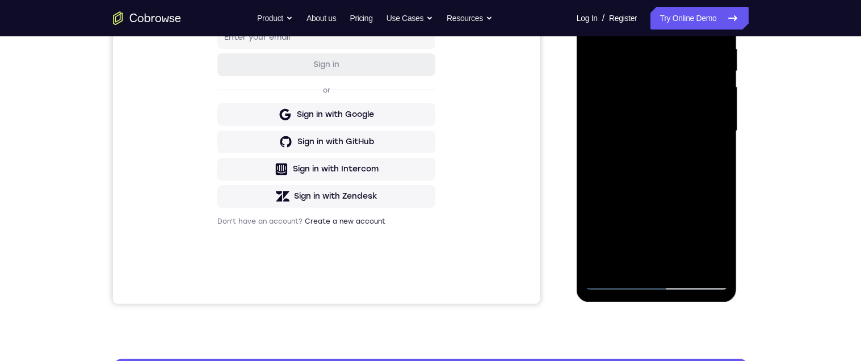
click at [641, 236] on div at bounding box center [656, 131] width 143 height 318
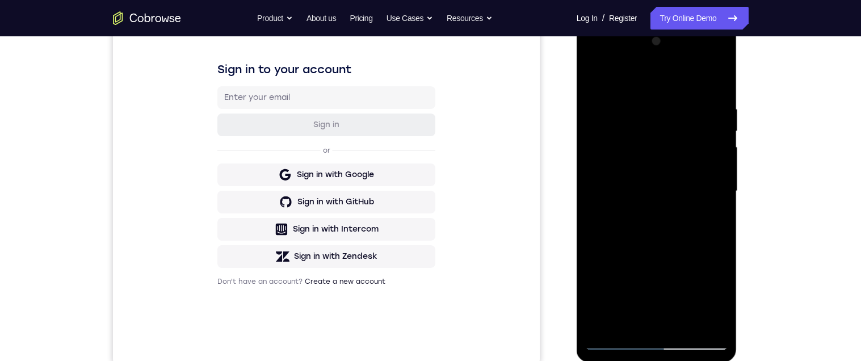
click at [714, 82] on div at bounding box center [656, 191] width 143 height 318
click at [594, 78] on div at bounding box center [656, 192] width 143 height 318
click at [643, 99] on div at bounding box center [656, 192] width 143 height 318
click at [720, 231] on div at bounding box center [656, 192] width 143 height 318
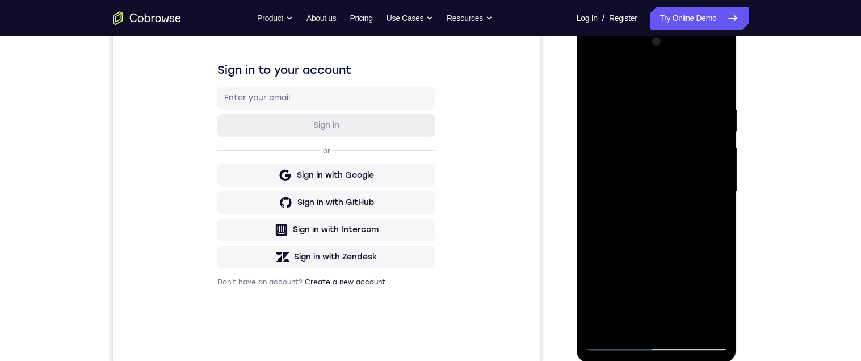
click at [706, 196] on div at bounding box center [656, 192] width 143 height 318
click at [708, 230] on div at bounding box center [656, 192] width 143 height 318
click at [710, 223] on div at bounding box center [656, 192] width 143 height 318
click at [710, 225] on div at bounding box center [656, 192] width 143 height 318
click at [703, 228] on div at bounding box center [656, 192] width 143 height 318
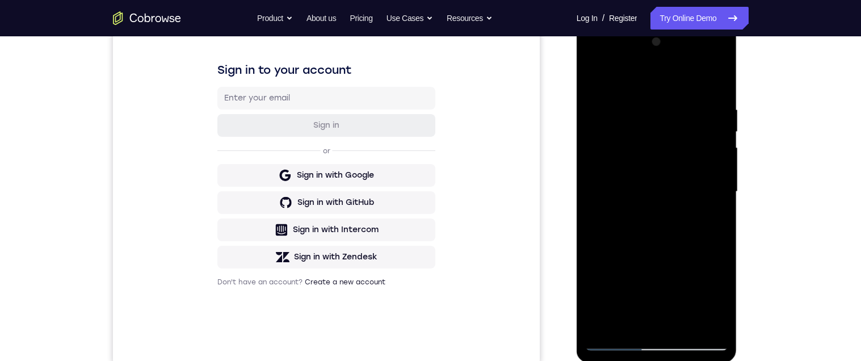
scroll to position [232, 0]
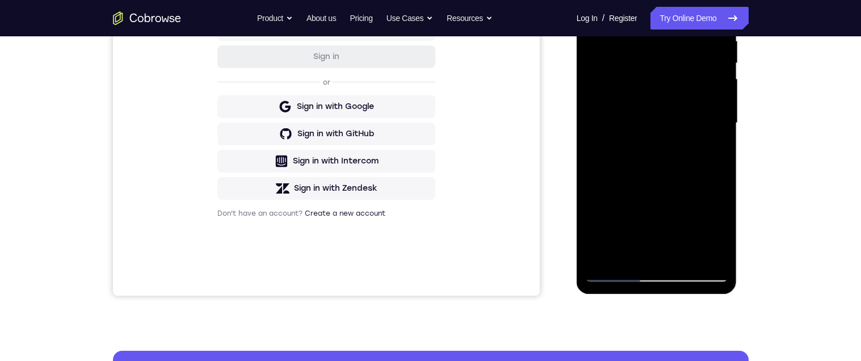
click at [651, 249] on div at bounding box center [656, 123] width 143 height 318
click at [698, 142] on div at bounding box center [656, 123] width 143 height 318
click at [679, 256] on div at bounding box center [656, 123] width 143 height 318
click at [710, 253] on div at bounding box center [656, 123] width 143 height 318
click at [706, 184] on div at bounding box center [656, 123] width 143 height 318
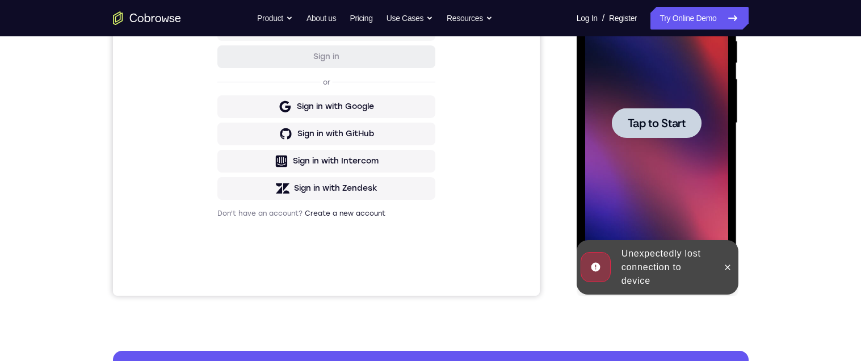
scroll to position [232, 0]
